Goal: Transaction & Acquisition: Purchase product/service

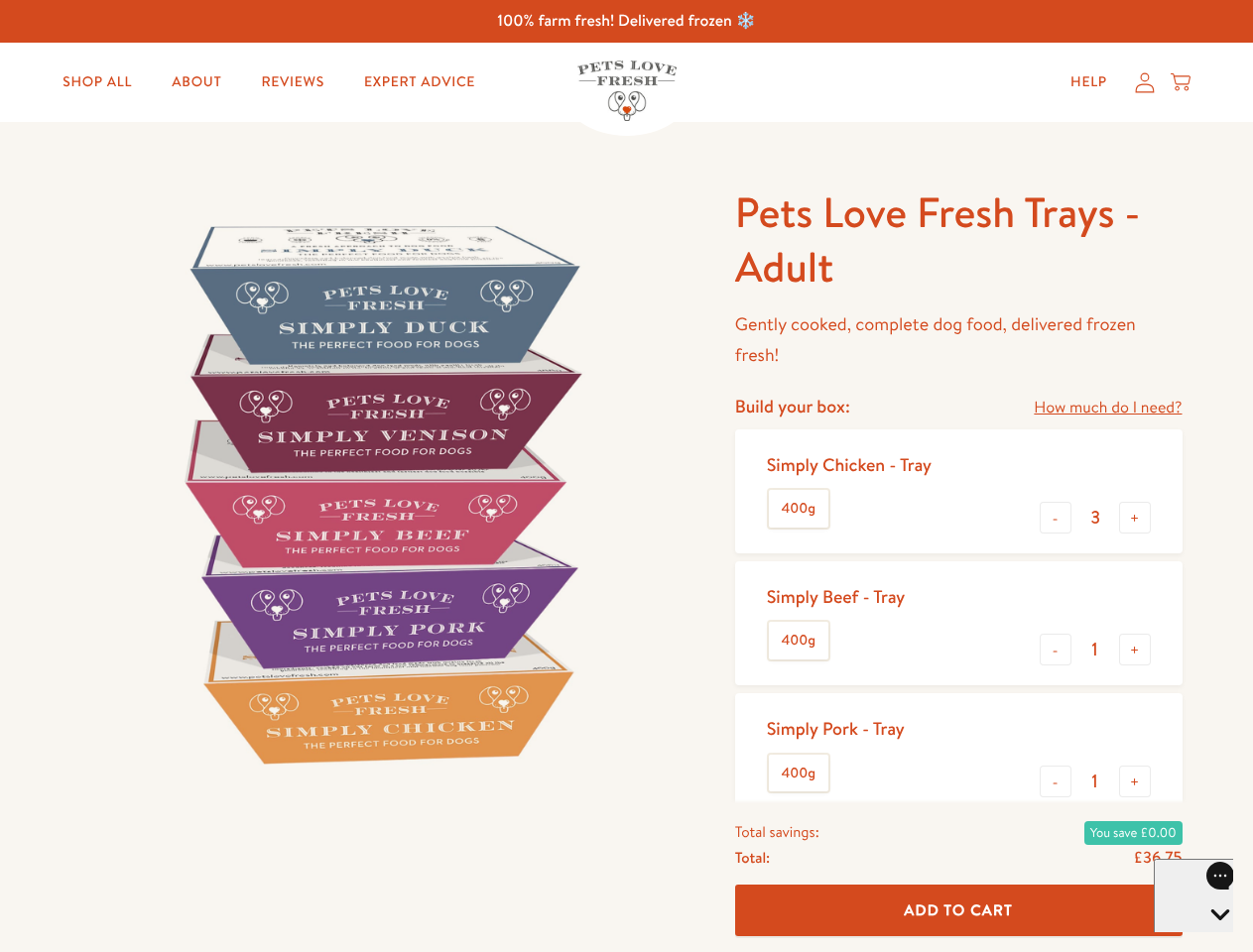
click at [626, 476] on img at bounding box center [379, 492] width 616 height 616
click at [1108, 408] on link "How much do I need?" at bounding box center [1108, 408] width 148 height 27
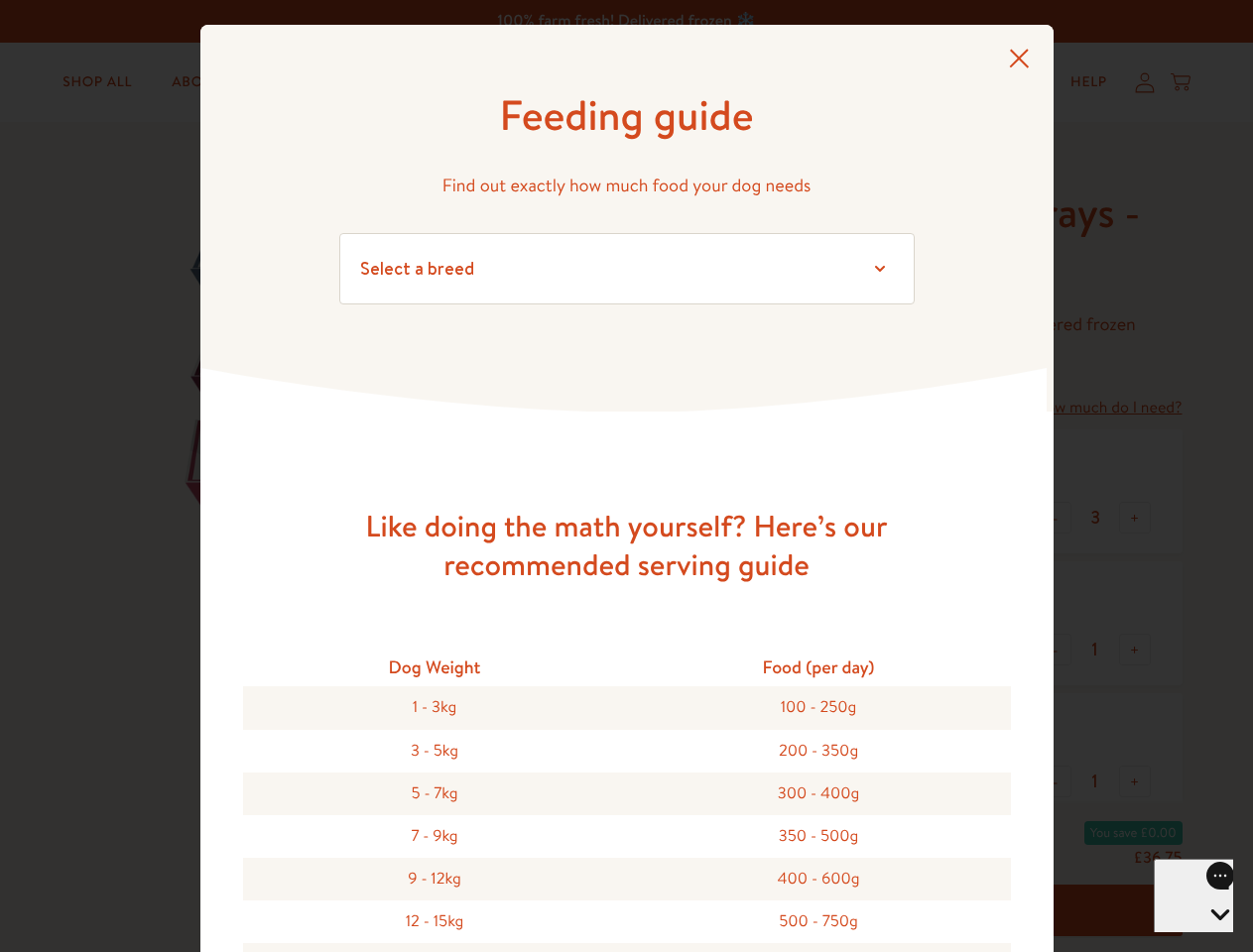
click at [1056, 517] on div "Feeding guide Find out exactly how much food your dog needs Select a breed Affe…" at bounding box center [626, 476] width 1253 height 952
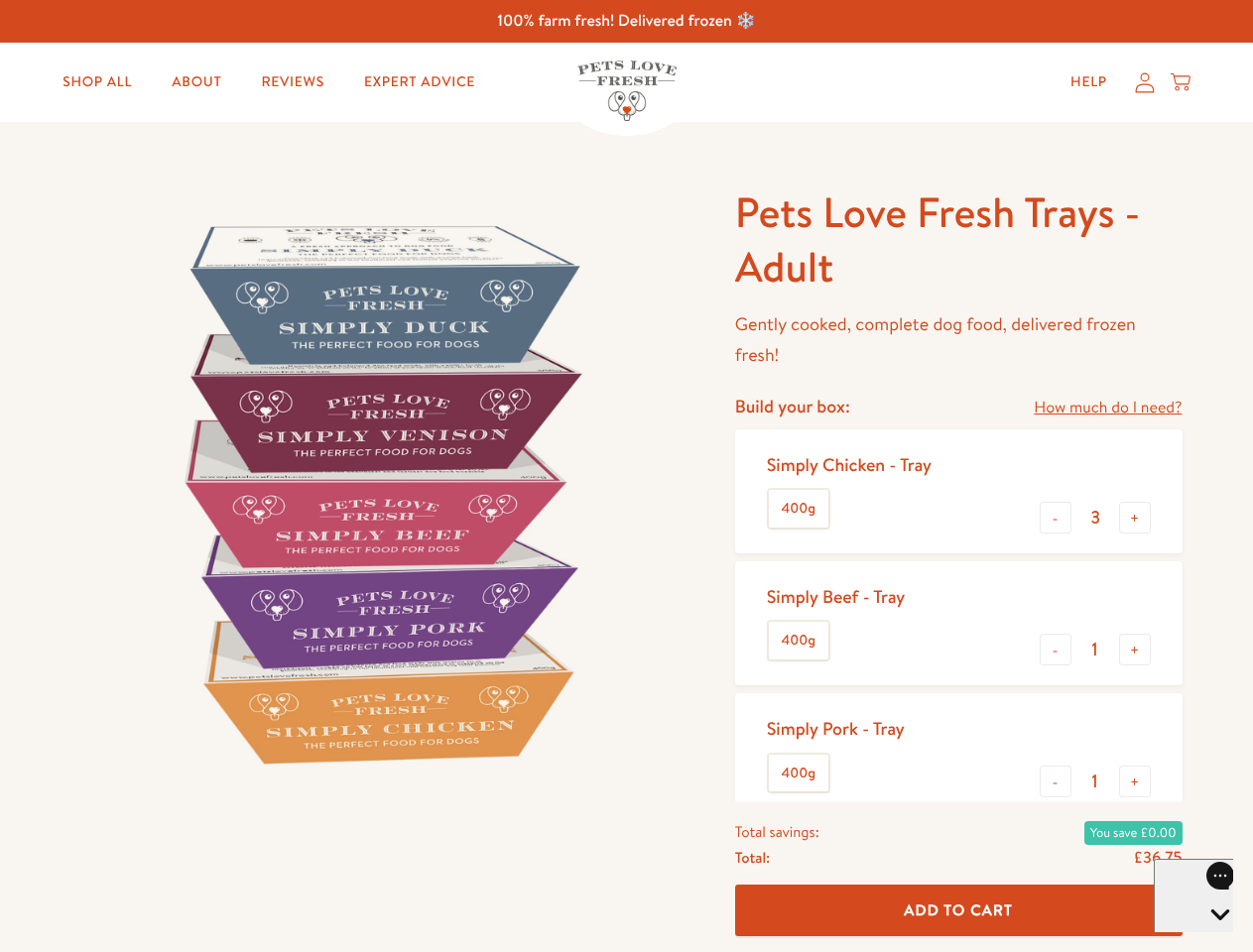
click at [1136, 517] on button "+" at bounding box center [1136, 518] width 32 height 32
type input "4"
click at [1056, 650] on button "-" at bounding box center [1056, 650] width 32 height 32
click at [1136, 650] on button "+" at bounding box center [1136, 650] width 32 height 32
type input "1"
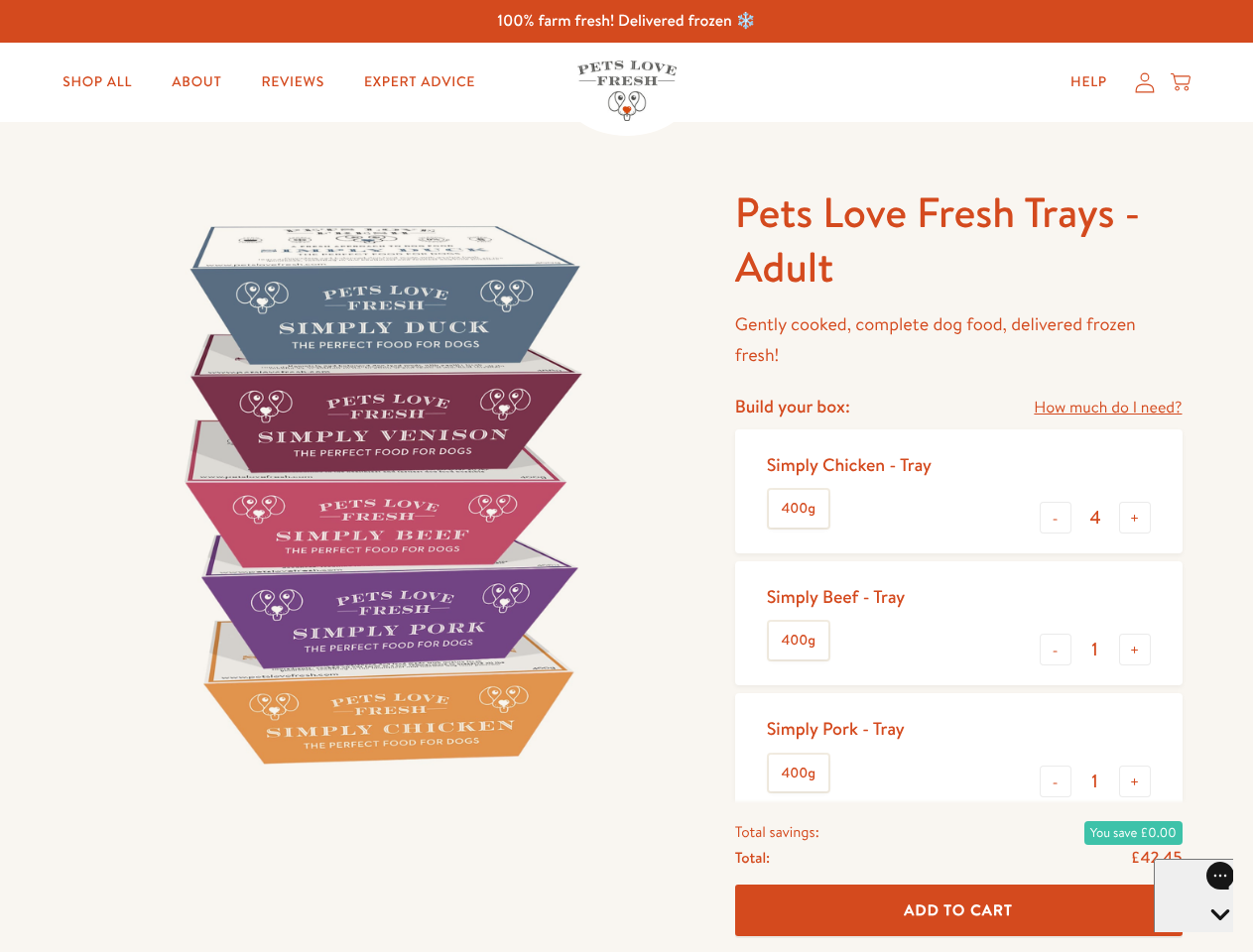
click at [1056, 782] on button "-" at bounding box center [1056, 782] width 32 height 32
click at [1136, 782] on button "+" at bounding box center [1136, 782] width 32 height 32
type input "1"
click at [958, 910] on span "Add To Cart" at bounding box center [958, 909] width 109 height 21
